Goal: Transaction & Acquisition: Obtain resource

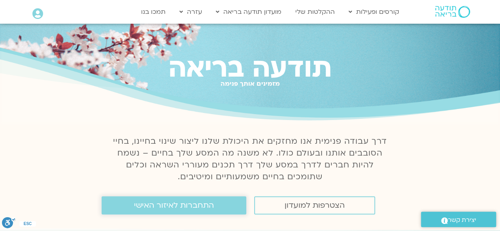
click at [157, 208] on span "התחברות לאיזור האישי" at bounding box center [174, 205] width 80 height 9
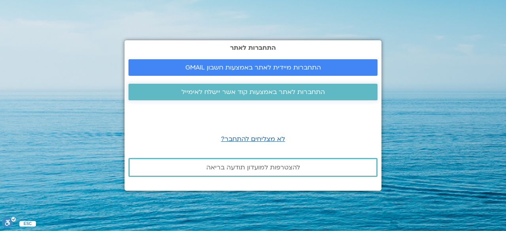
click at [238, 98] on link "התחברות לאתר באמצעות קוד אשר יישלח לאימייל" at bounding box center [253, 92] width 249 height 17
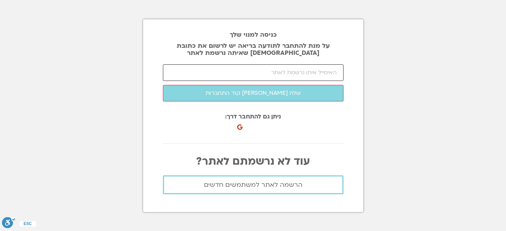
click at [272, 73] on input "email" at bounding box center [253, 72] width 181 height 17
type input "lio0986@mail.com"
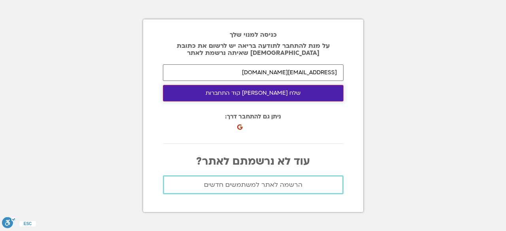
click at [261, 96] on button "שלח לי קוד התחברות" at bounding box center [253, 93] width 181 height 17
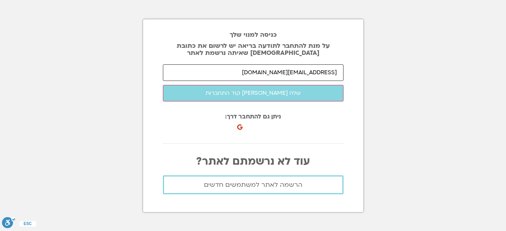
click at [296, 73] on input "lio0986@mail.com" at bounding box center [253, 72] width 181 height 17
drag, startPoint x: 250, startPoint y: 74, endPoint x: 410, endPoint y: 86, distance: 160.6
click at [410, 86] on section "כניסה למנוי שלך על מנת להתחבר לתודעה בריאה יש לרשום את כתובת האיימל שאיתה נרשמת…" at bounding box center [253, 115] width 506 height 231
click at [327, 69] on input "email" at bounding box center [253, 72] width 181 height 17
type input "[EMAIL_ADDRESS][DOMAIN_NAME]"
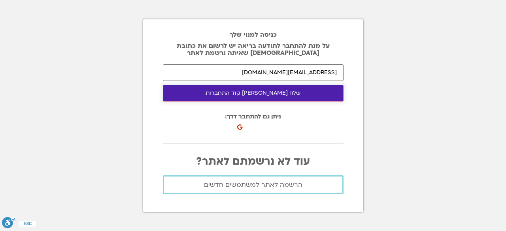
click at [287, 93] on button "שלח לי קוד התחברות" at bounding box center [253, 93] width 181 height 17
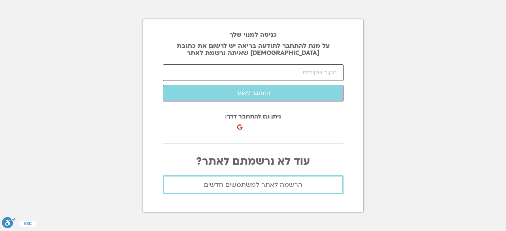
click at [312, 72] on input "number" at bounding box center [253, 72] width 181 height 17
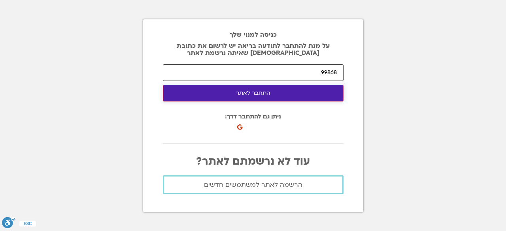
type input "99868"
click at [299, 90] on button "התחבר לאתר" at bounding box center [253, 93] width 181 height 17
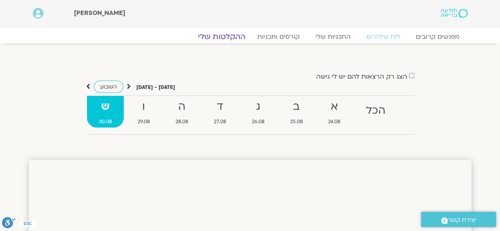
click at [225, 37] on link "ההקלטות שלי" at bounding box center [222, 36] width 66 height 9
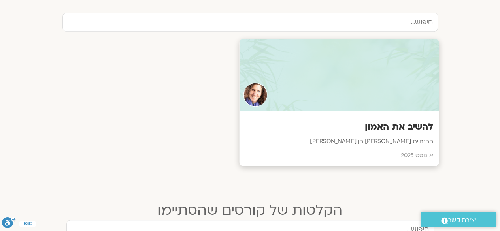
scroll to position [273, 0]
click at [407, 135] on div "להשיב את האמון בהנחיית שאנייה כהן בן חיים אוגוסט 2025" at bounding box center [339, 138] width 200 height 55
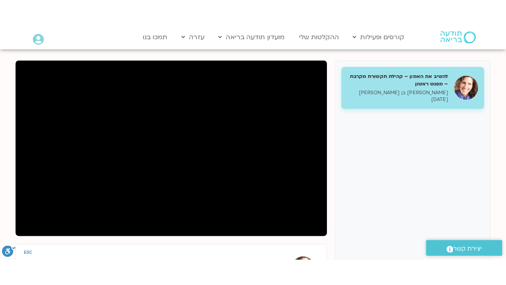
scroll to position [91, 0]
